Goal: Task Accomplishment & Management: Manage account settings

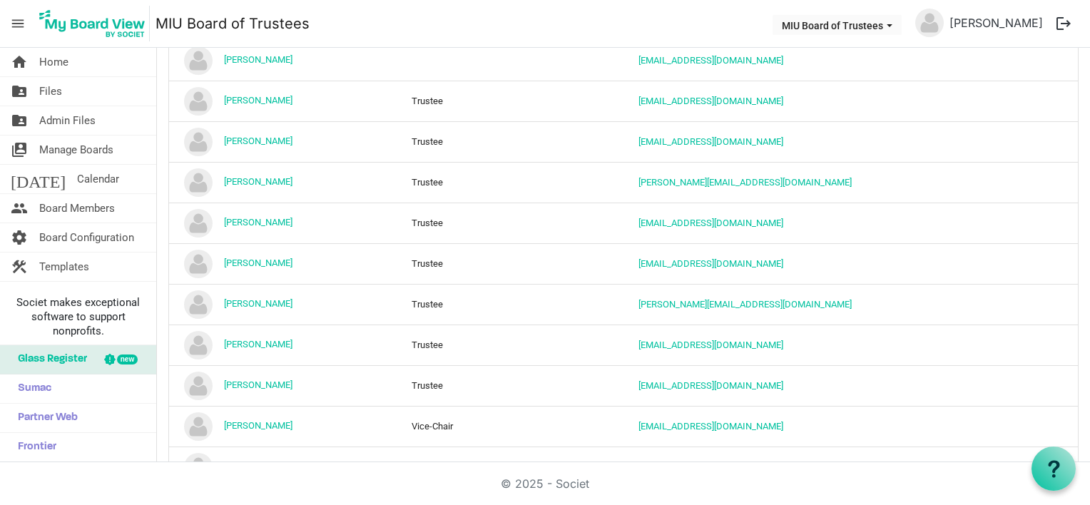
scroll to position [357, 0]
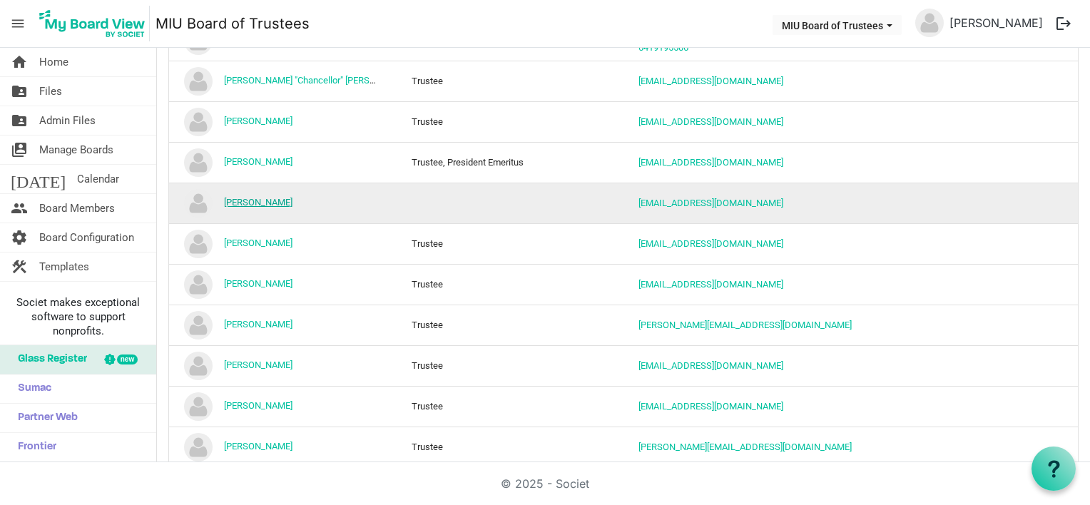
click at [282, 200] on link "[PERSON_NAME]" at bounding box center [258, 202] width 68 height 11
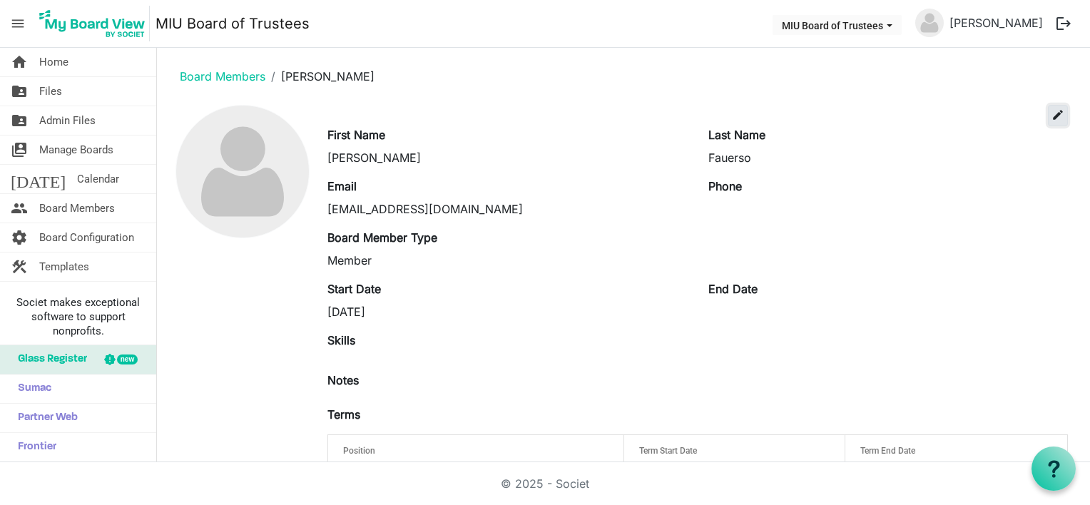
click at [1051, 112] on span "edit" at bounding box center [1057, 114] width 13 height 13
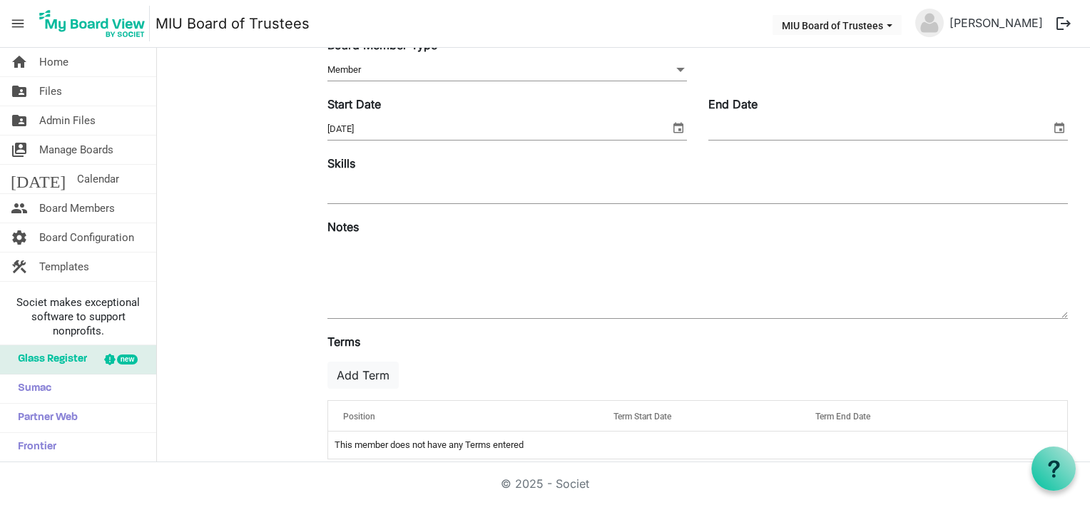
scroll to position [232, 0]
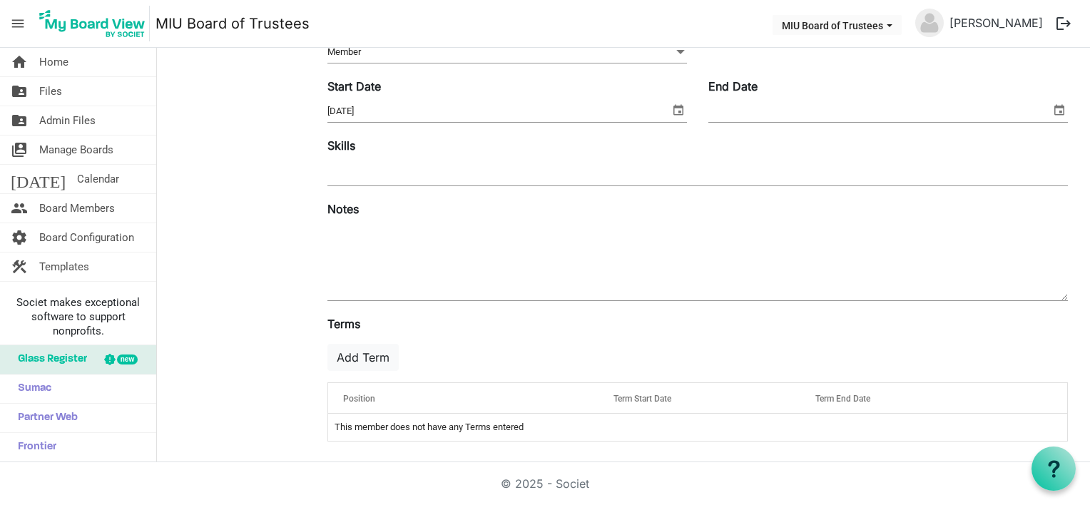
click at [356, 397] on span "Position" at bounding box center [359, 399] width 32 height 10
click at [361, 354] on button "Add Term" at bounding box center [362, 357] width 71 height 27
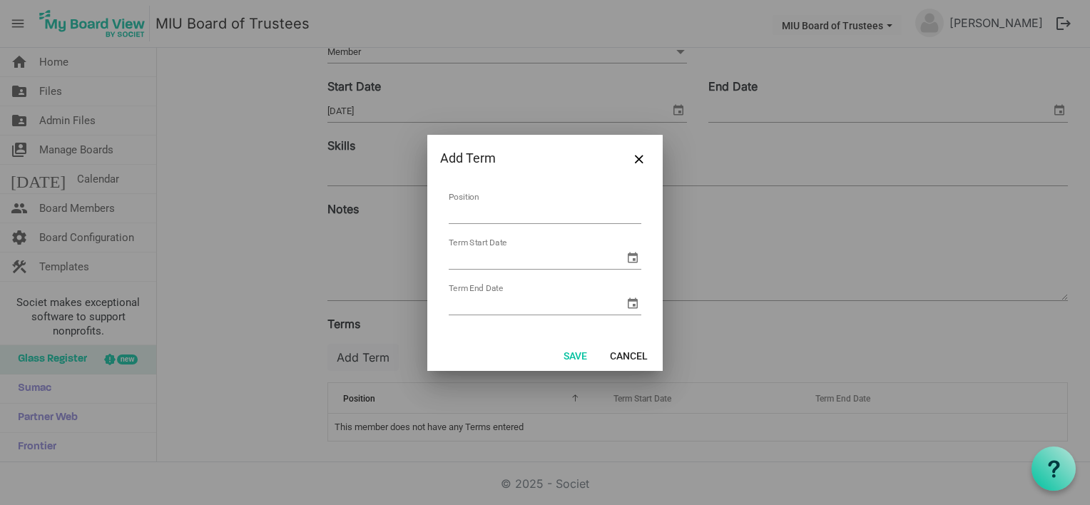
click at [498, 203] on input "Position" at bounding box center [545, 213] width 193 height 22
type input "Trustee"
click at [457, 257] on input "Term Start Date" at bounding box center [536, 257] width 175 height 21
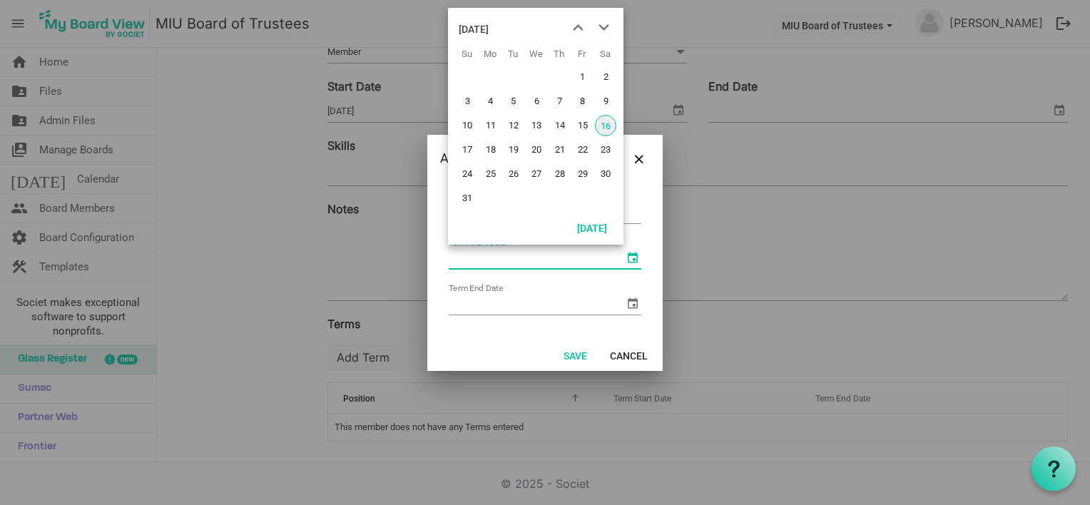
click at [630, 254] on span "select" at bounding box center [632, 257] width 17 height 17
click at [608, 120] on span "16" at bounding box center [605, 125] width 21 height 21
type input "8/16/2025"
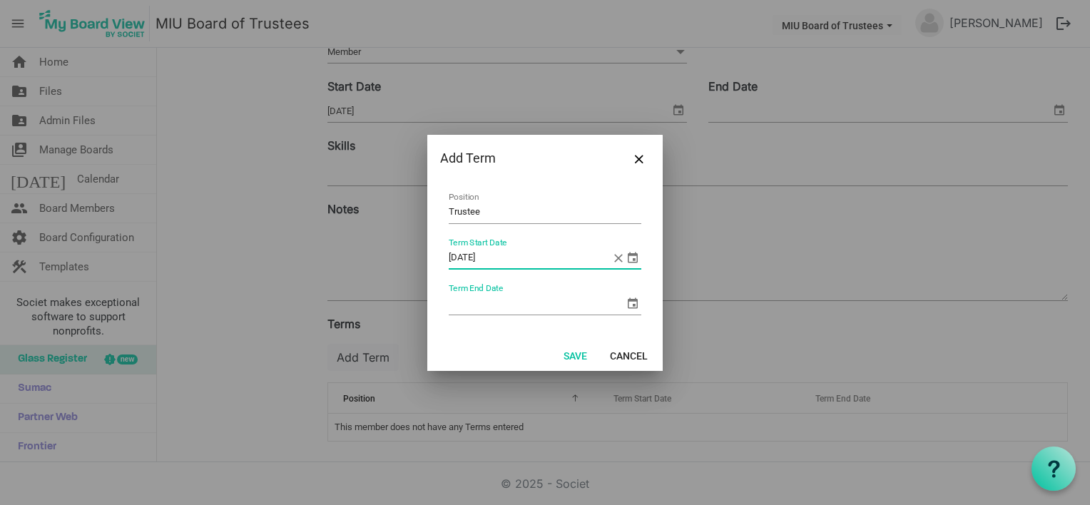
click at [553, 308] on input "Term End Date" at bounding box center [536, 303] width 175 height 21
type input "8/16/2030"
click at [573, 352] on button "Save" at bounding box center [575, 355] width 42 height 20
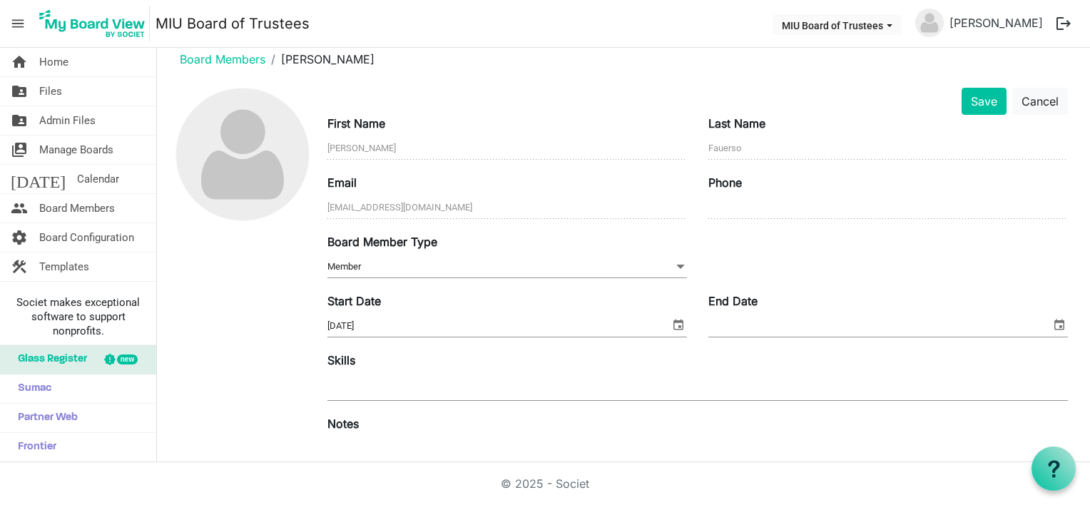
scroll to position [0, 0]
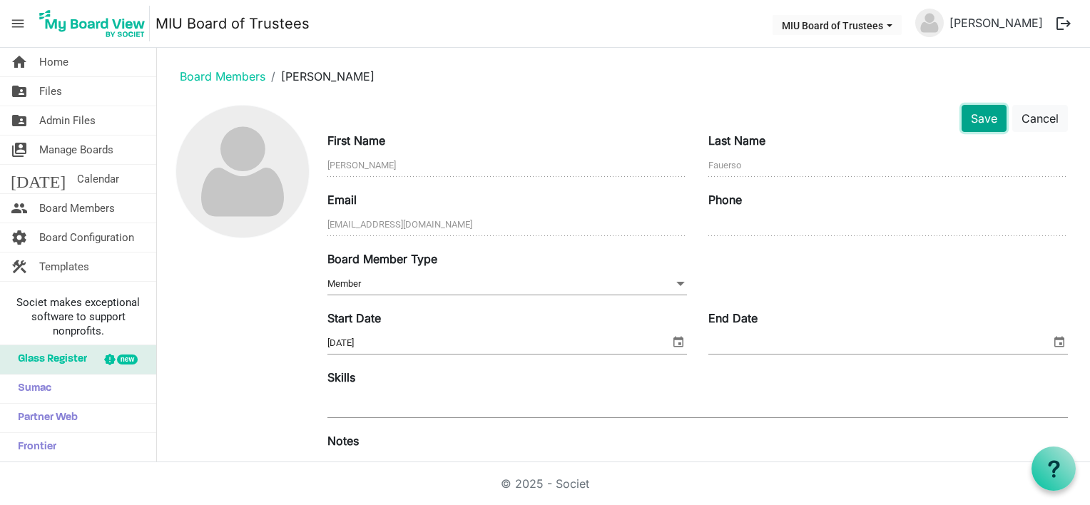
click at [973, 117] on button "Save" at bounding box center [983, 118] width 45 height 27
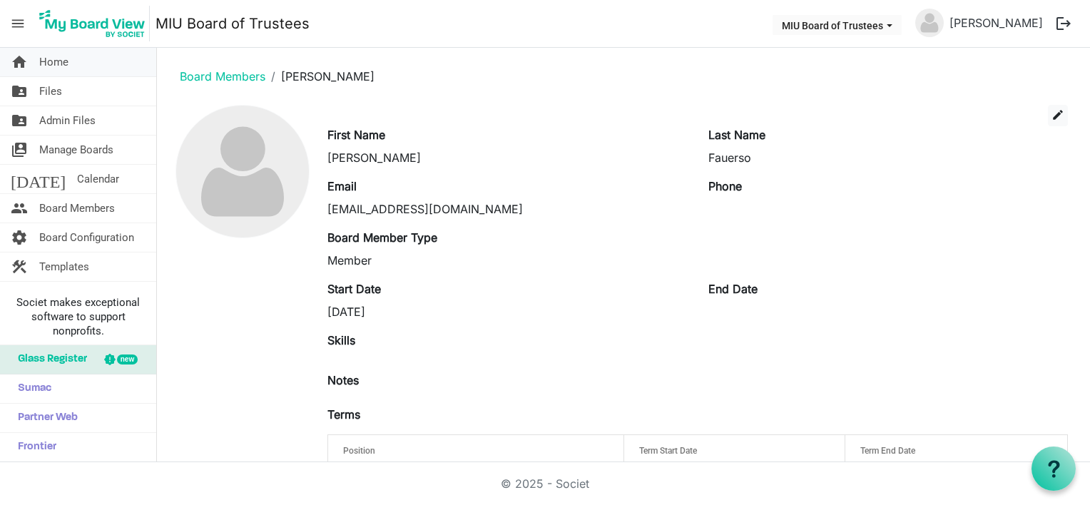
click at [100, 63] on link "home Home" at bounding box center [78, 62] width 156 height 29
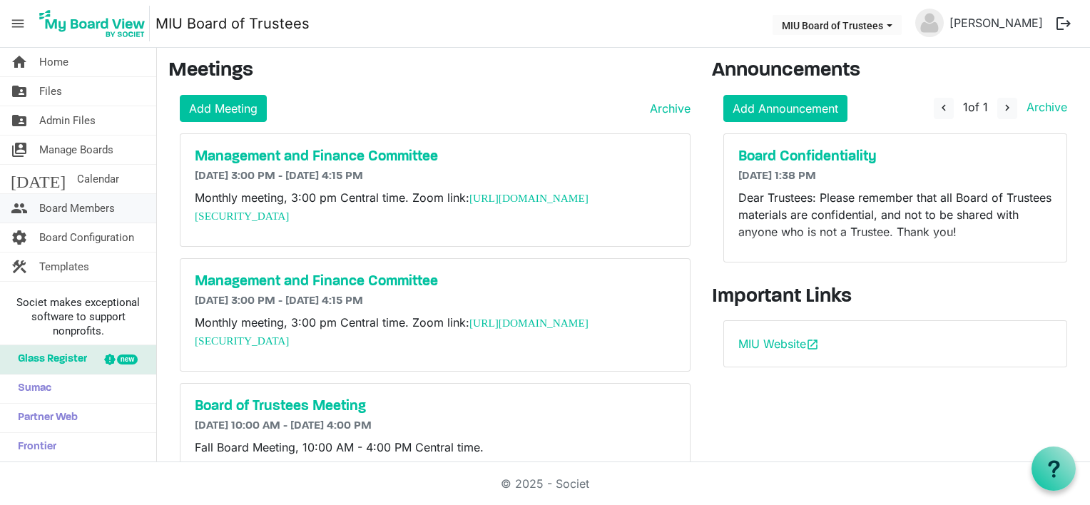
click at [88, 200] on span "Board Members" at bounding box center [77, 208] width 76 height 29
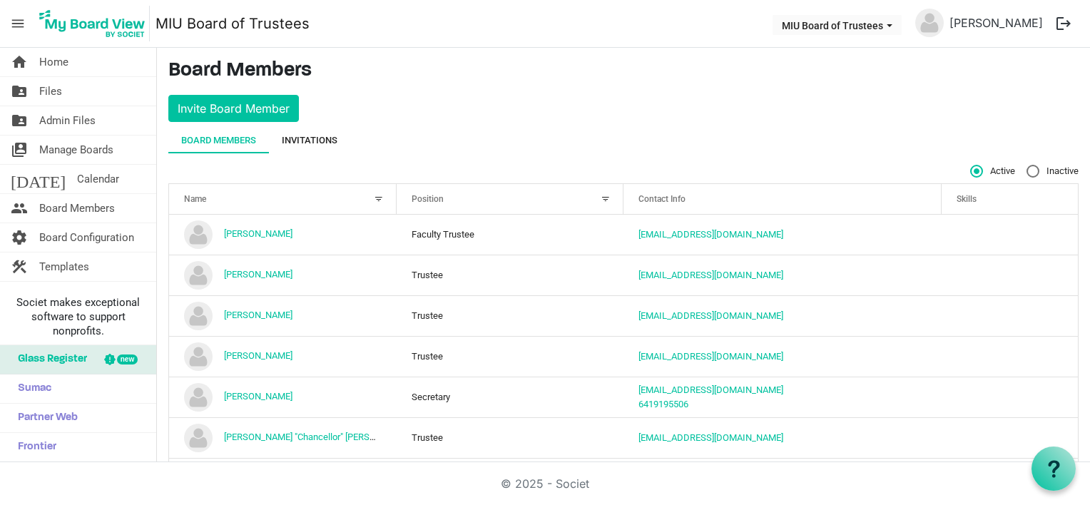
click at [314, 143] on div "Invitations" at bounding box center [310, 140] width 56 height 14
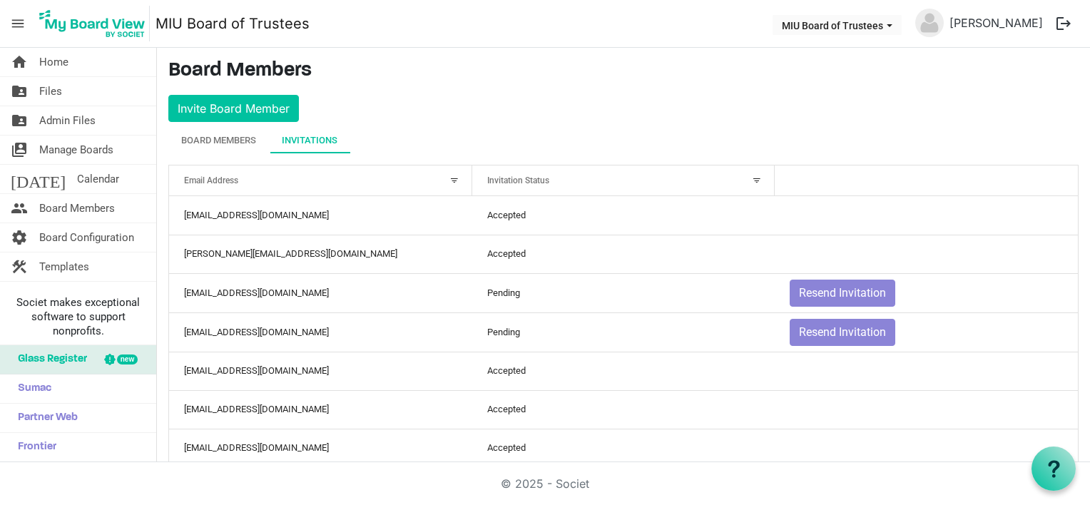
click at [749, 177] on div at bounding box center [757, 181] width 16 height 16
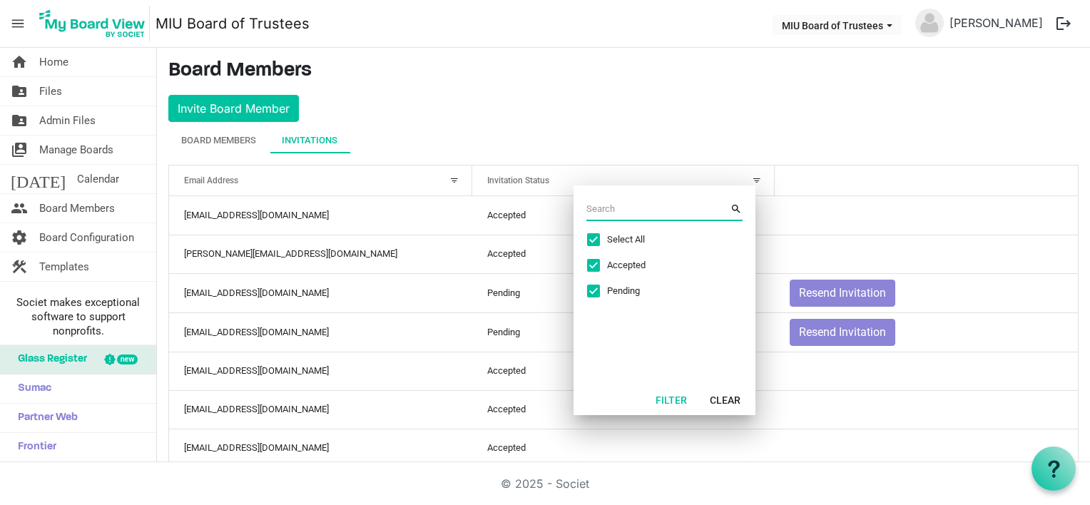
click at [595, 238] on span "Excel filter dialog" at bounding box center [593, 239] width 13 height 13
checkbox input "false"
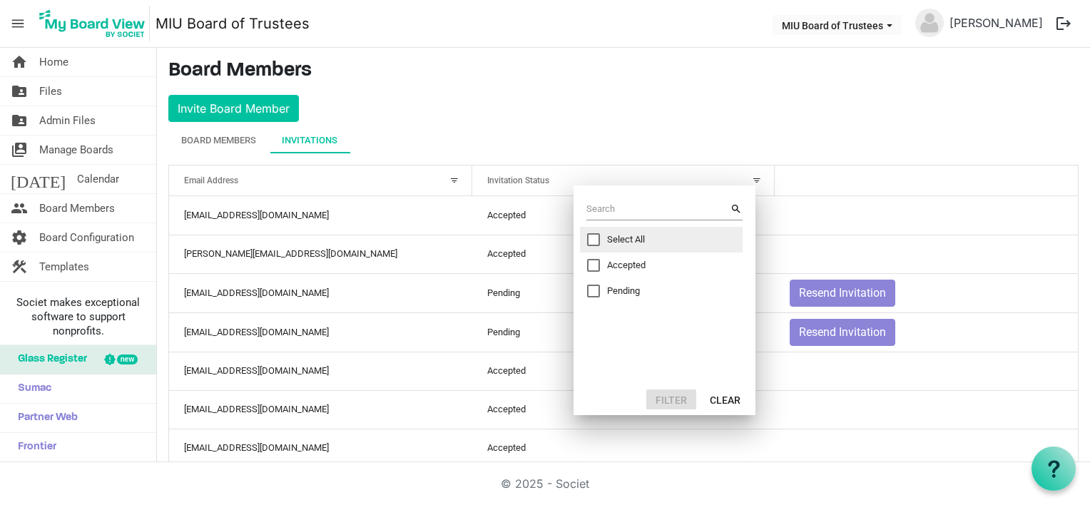
click at [592, 290] on span "Excel filter dialog" at bounding box center [593, 291] width 13 height 13
checkbox input "true"
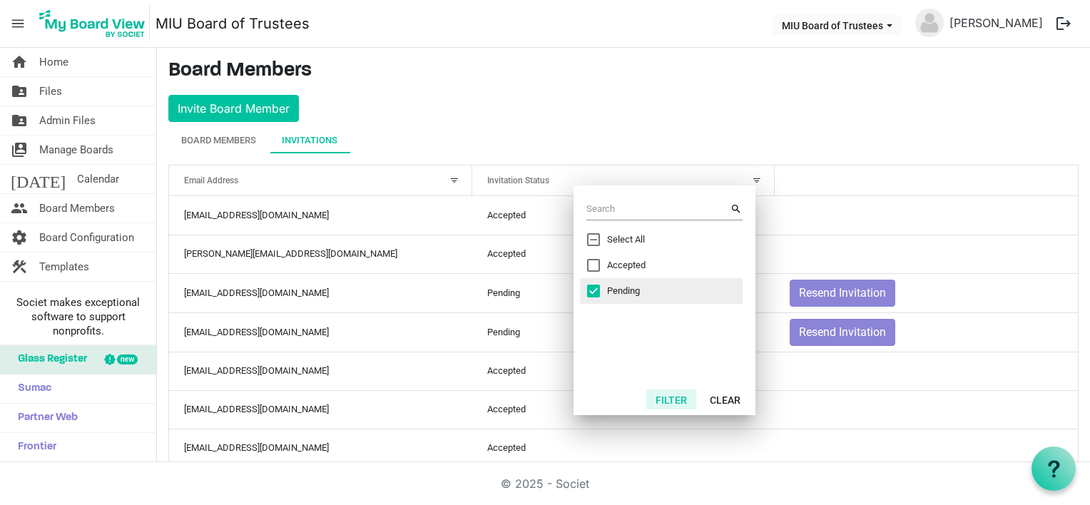
click at [672, 397] on button "Filter" at bounding box center [671, 399] width 50 height 20
